Goal: Find specific page/section: Find specific page/section

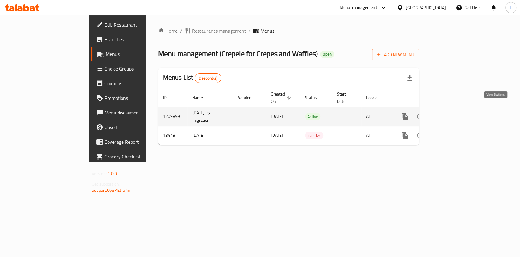
click at [452, 114] on icon "enhanced table" at bounding box center [448, 116] width 5 height 5
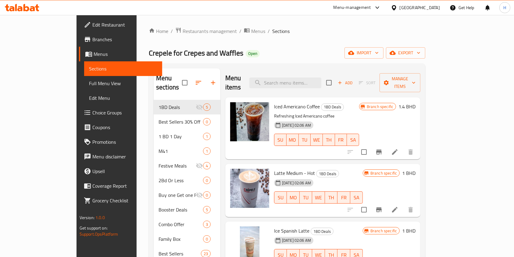
click at [33, 6] on icon at bounding box center [22, 7] width 34 height 7
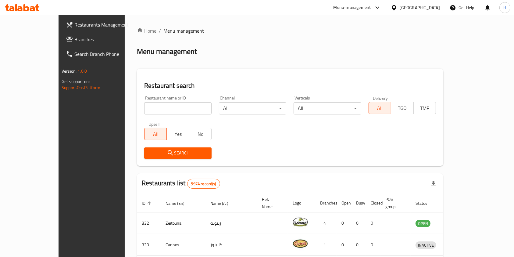
click at [144, 109] on input "search" at bounding box center [177, 108] width 67 height 12
type input "derby"
click button "Search" at bounding box center [177, 152] width 67 height 11
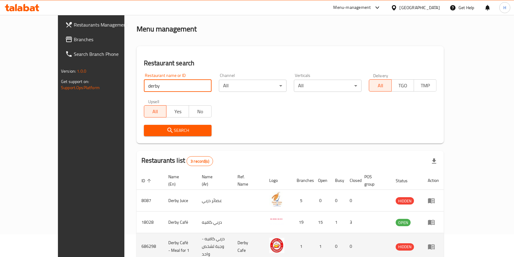
scroll to position [41, 0]
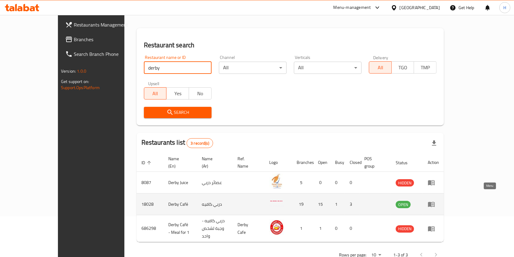
click at [435, 202] on icon "enhanced table" at bounding box center [431, 204] width 7 height 5
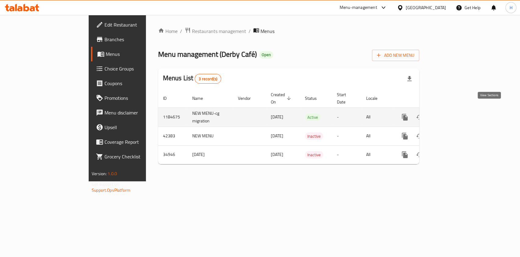
click at [453, 113] on icon "enhanced table" at bounding box center [448, 116] width 7 height 7
